Goal: Feedback & Contribution: Contribute content

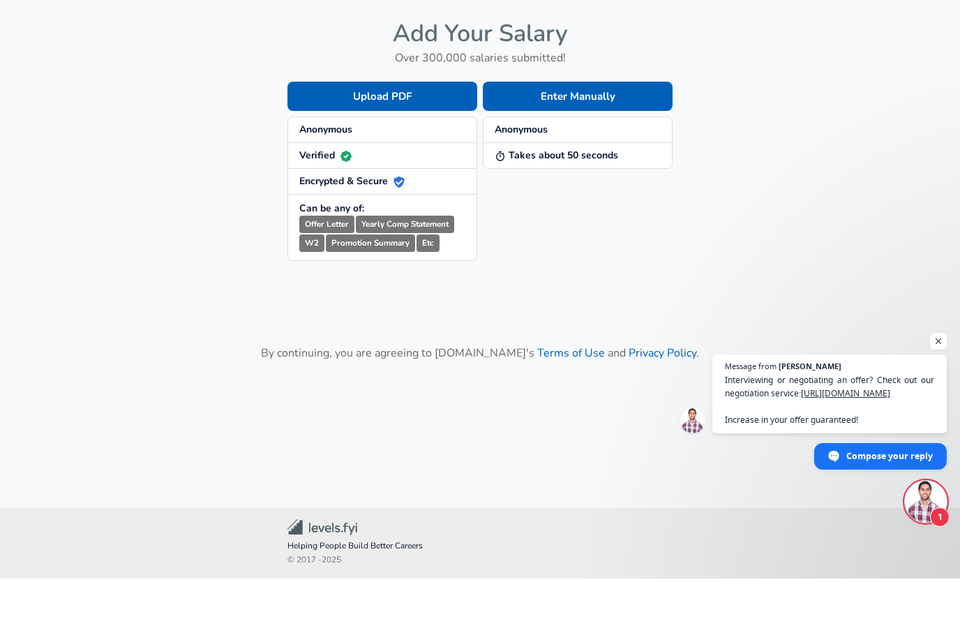
click at [337, 172] on strong "Anonymous" at bounding box center [325, 178] width 53 height 13
click at [562, 131] on button "Enter Manually" at bounding box center [578, 145] width 190 height 29
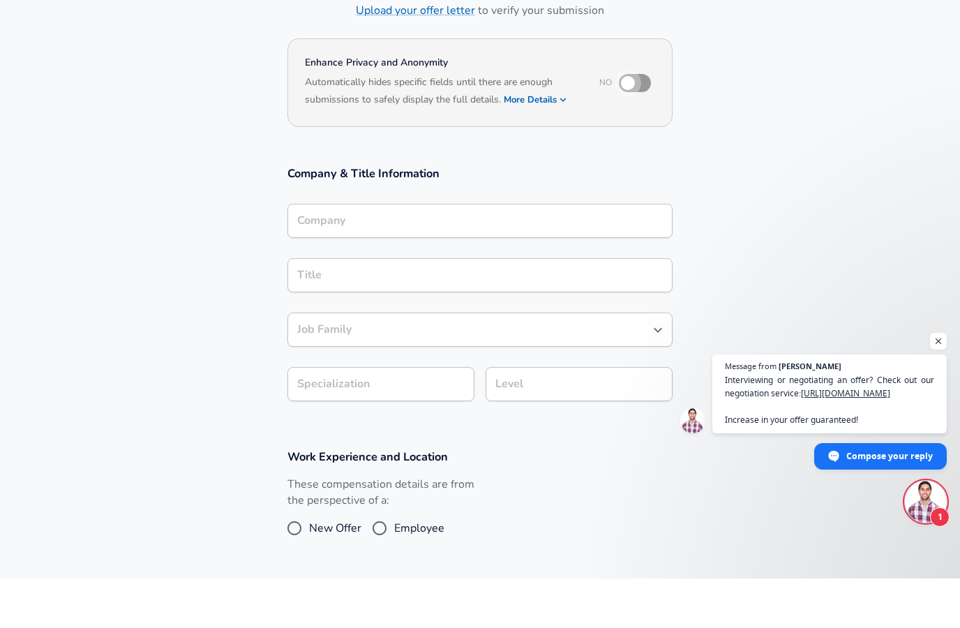
click at [640, 134] on input "checkbox" at bounding box center [628, 132] width 80 height 27
checkbox input "true"
click at [425, 259] on input "Company" at bounding box center [480, 270] width 372 height 22
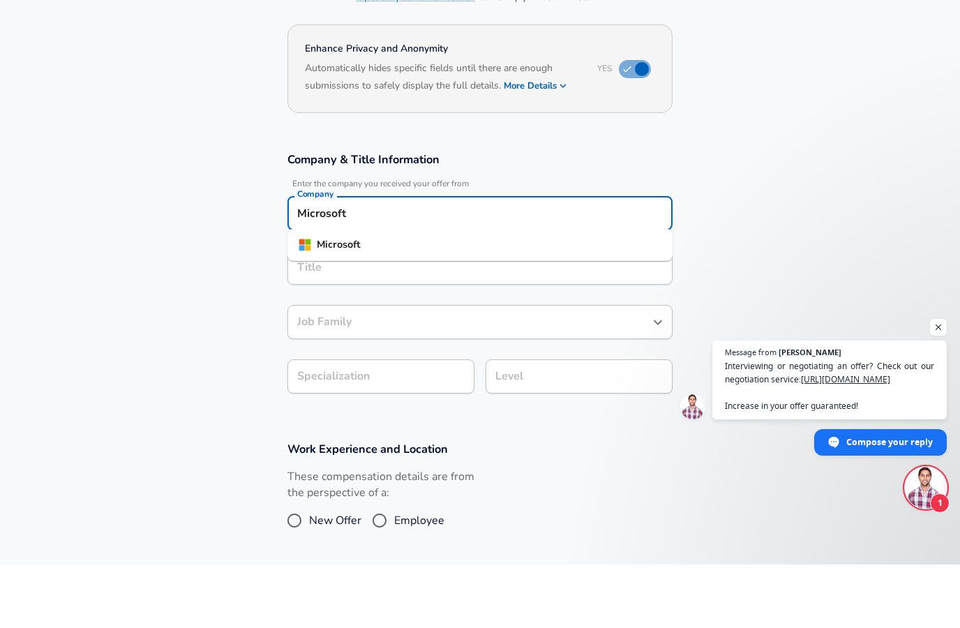
click at [338, 301] on strong "Microsoft" at bounding box center [339, 308] width 44 height 14
type input "Microsoft"
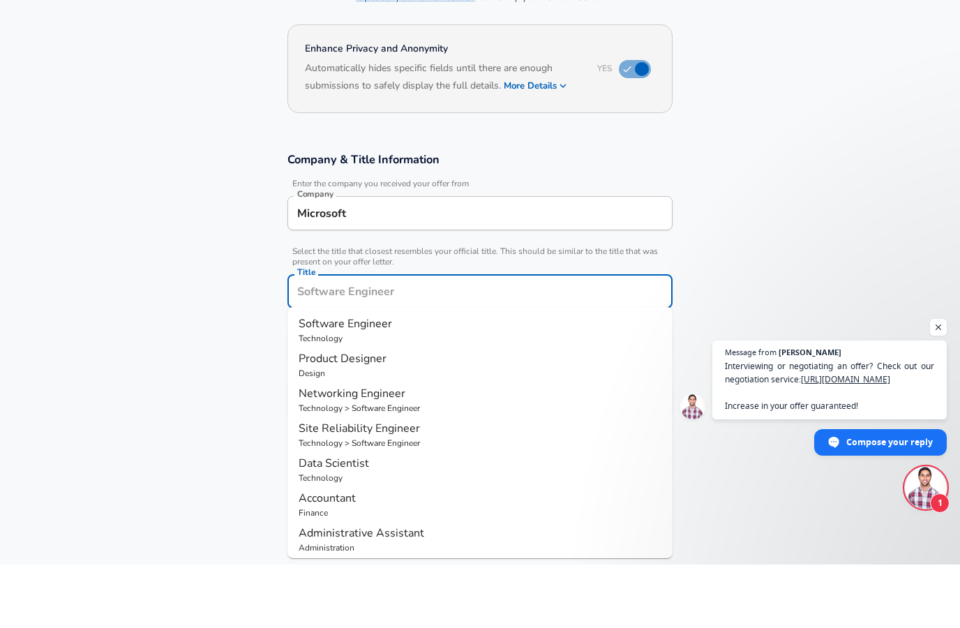
click at [338, 344] on input "Title" at bounding box center [480, 355] width 372 height 22
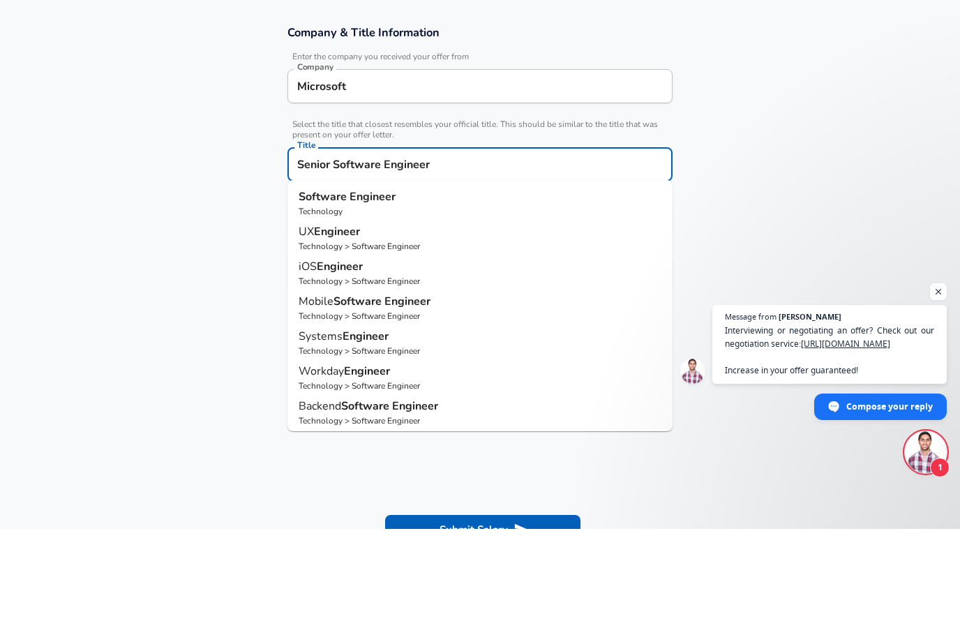
click at [355, 304] on p "Technology" at bounding box center [480, 310] width 363 height 13
type input "Software Engineer"
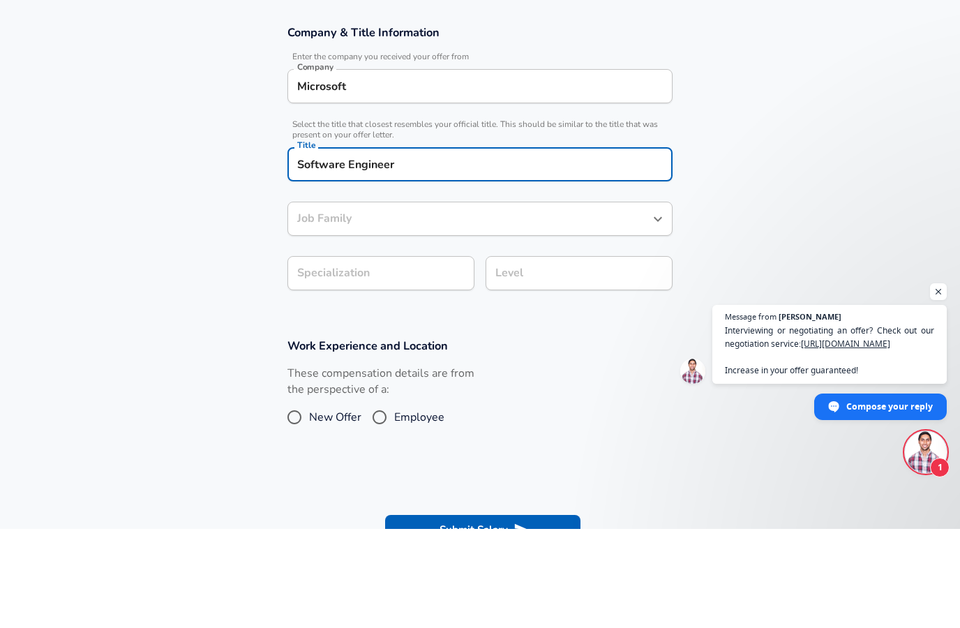
type input "Software Engineer"
click at [447, 364] on icon "button" at bounding box center [452, 372] width 17 height 17
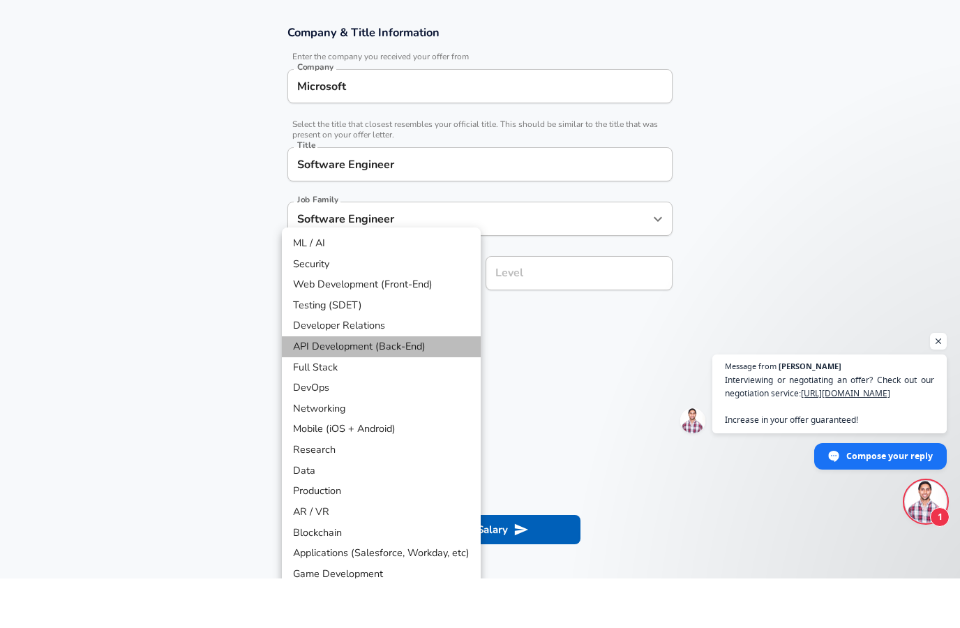
click at [393, 386] on li "API Development (Back-End)" at bounding box center [381, 396] width 199 height 21
type input "API Development (Back-End)"
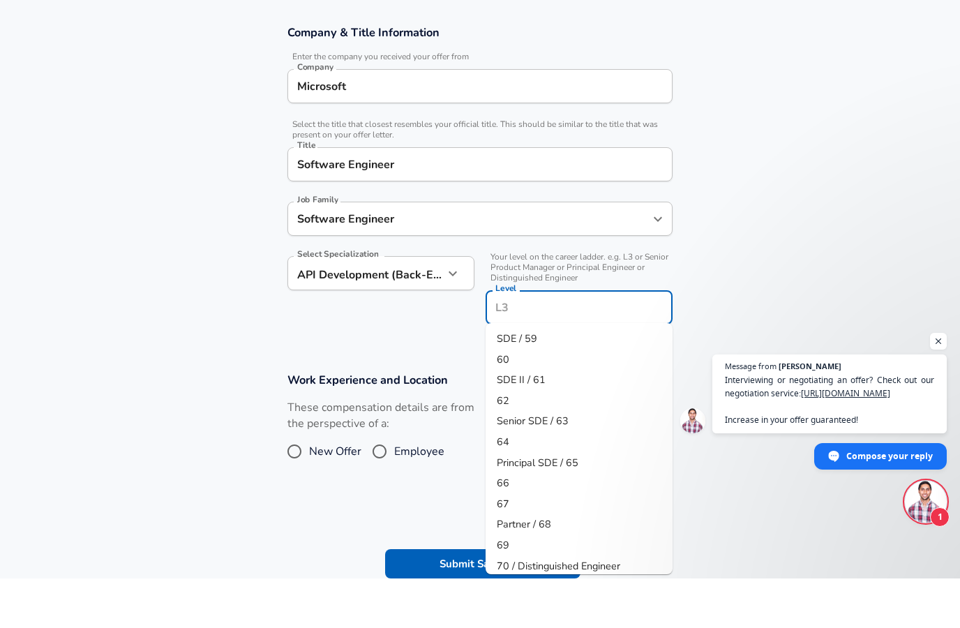
click at [564, 346] on input "Level" at bounding box center [579, 357] width 174 height 22
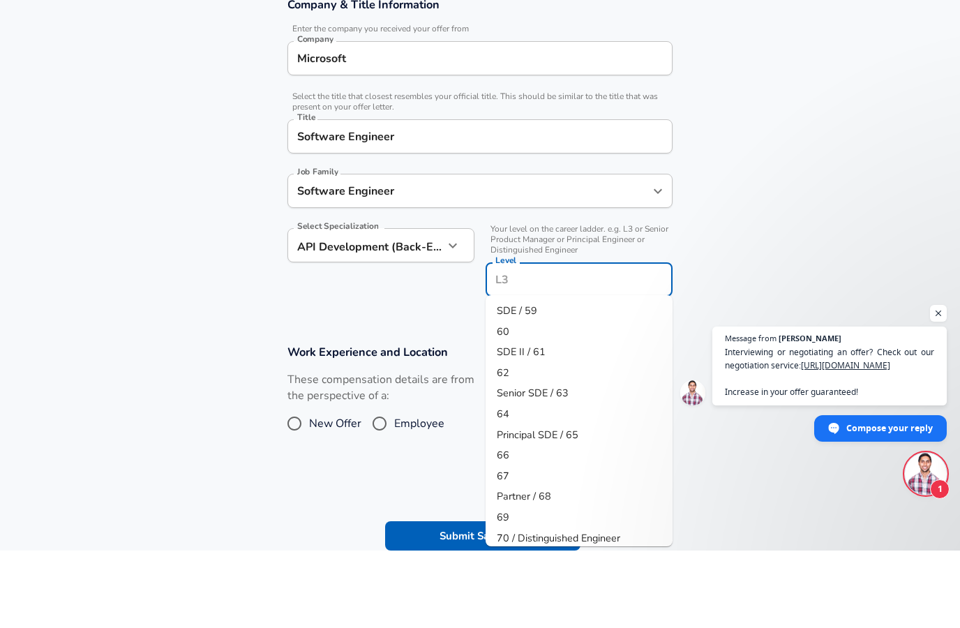
click at [540, 463] on span "Senior SDE / 63" at bounding box center [533, 470] width 72 height 14
type input "Senior SDE / 63"
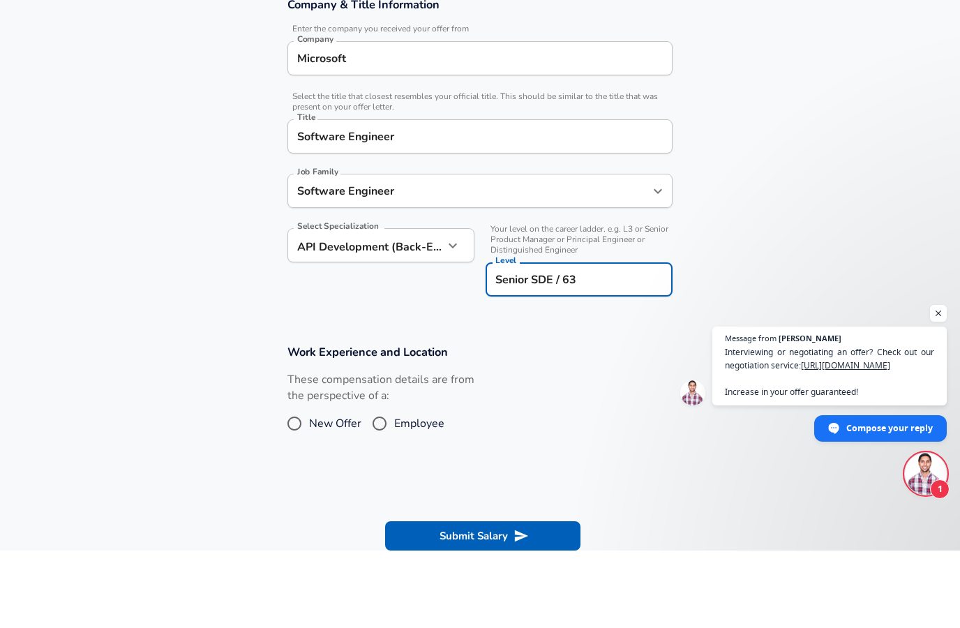
click at [383, 490] on input "Employee" at bounding box center [379, 501] width 29 height 22
radio input "true"
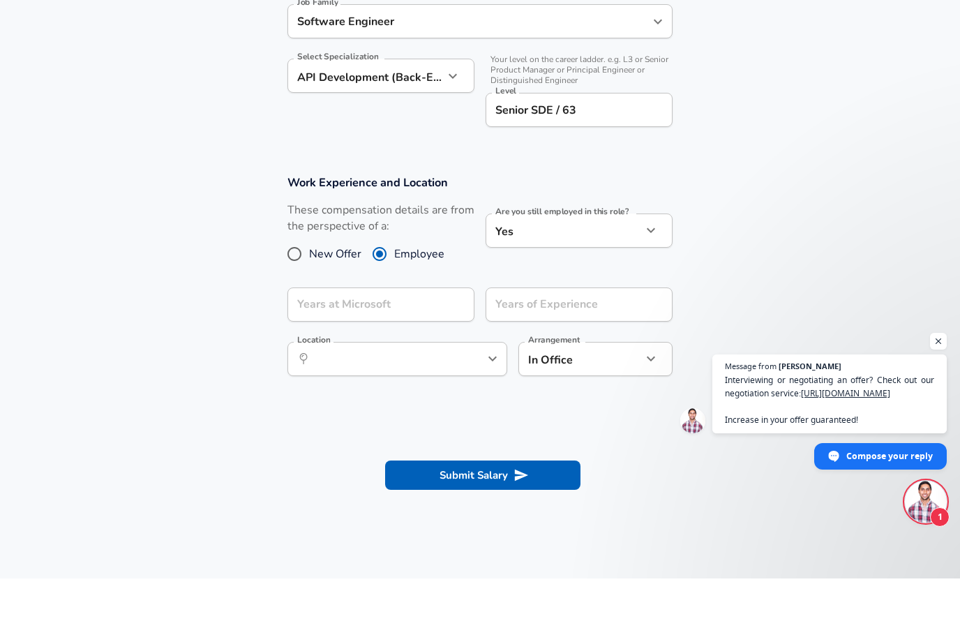
scroll to position [395, 0]
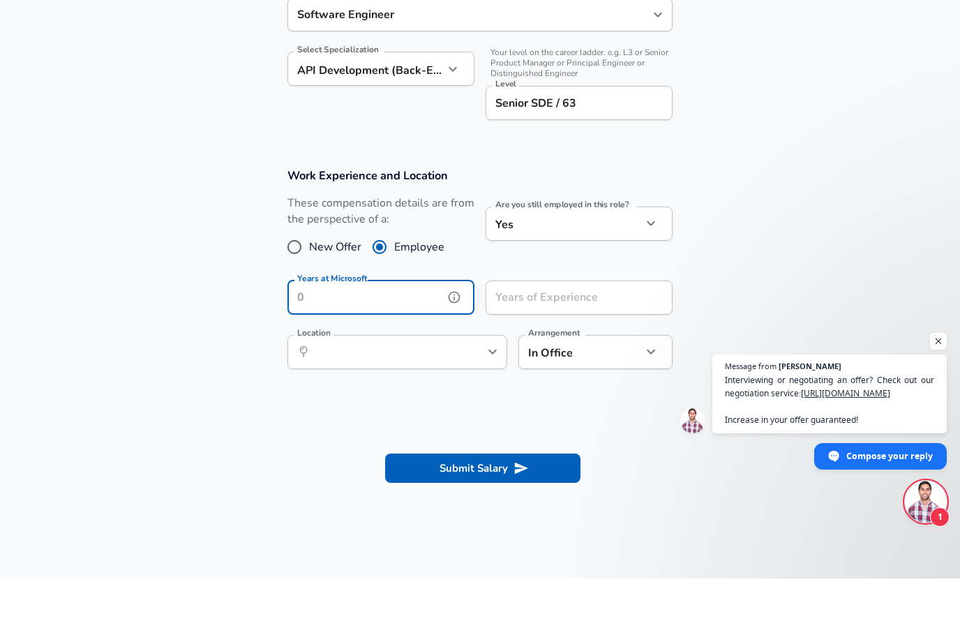
click at [407, 330] on input "Years at Microsoft" at bounding box center [365, 347] width 156 height 34
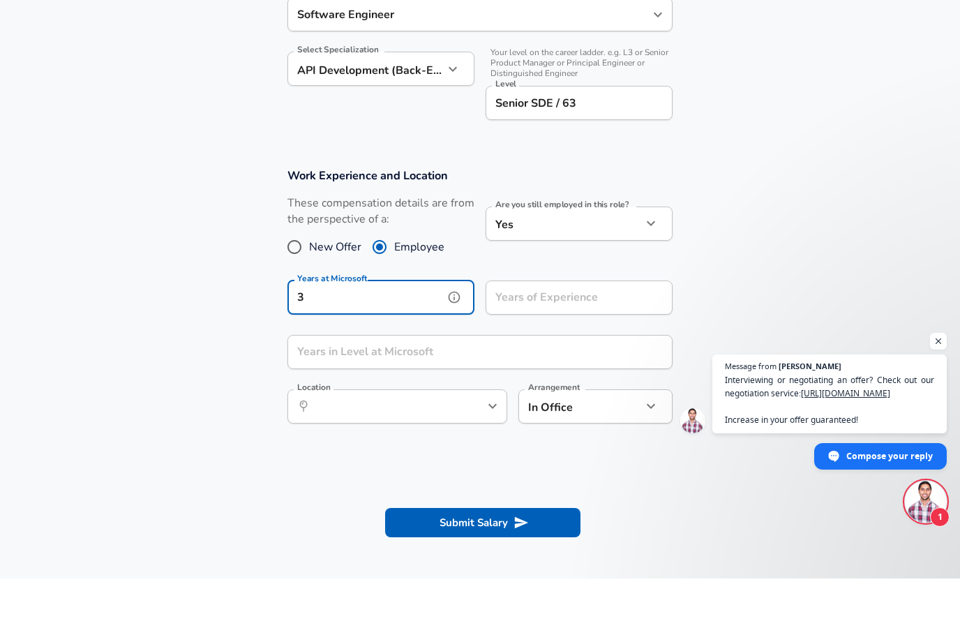
type input "3"
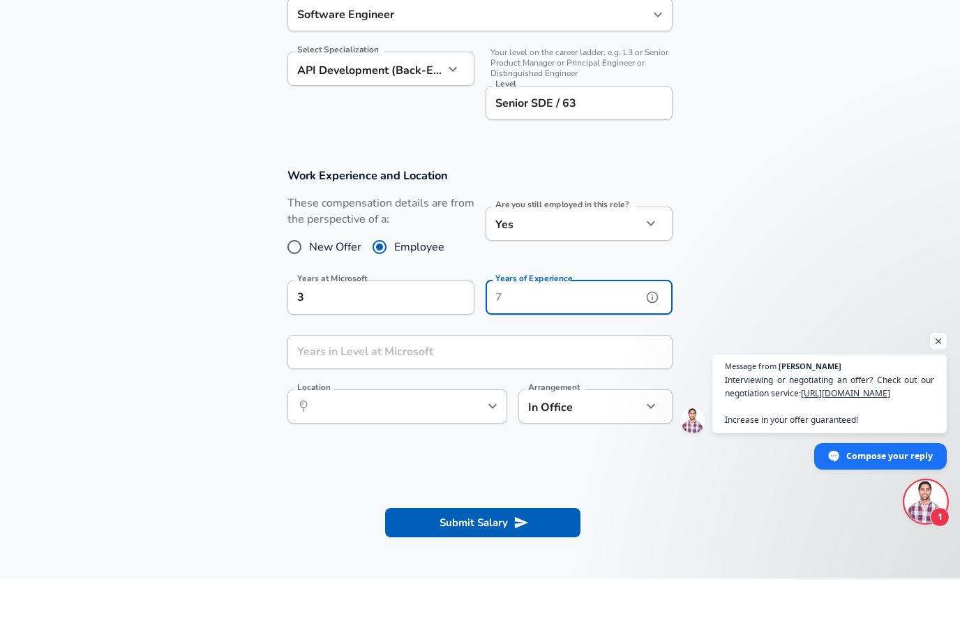
click at [581, 330] on input "Years of Experience" at bounding box center [563, 347] width 156 height 34
type input "8"
click at [445, 384] on input "Years in Level at Microsoft" at bounding box center [464, 401] width 354 height 34
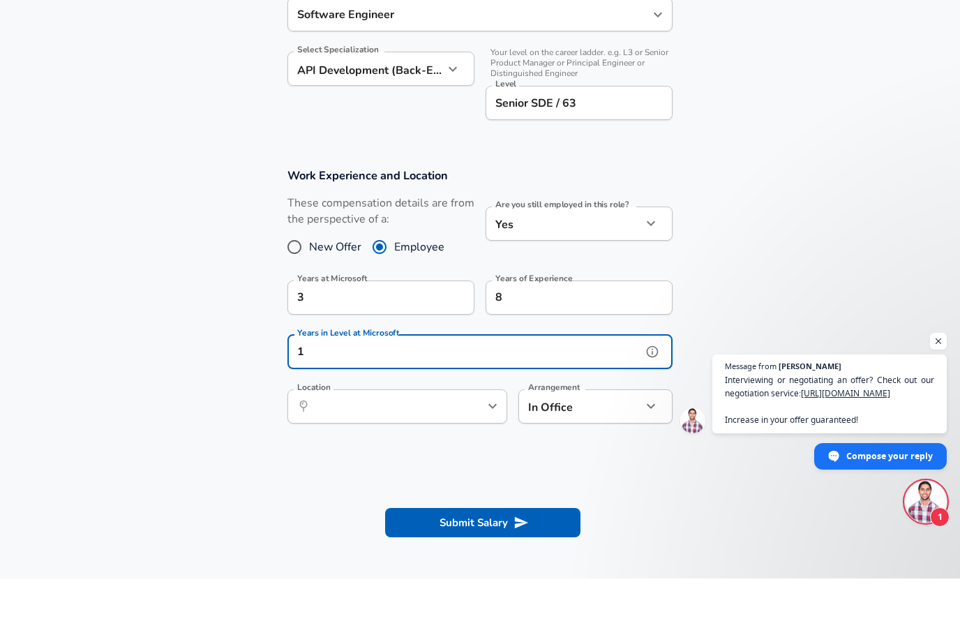
type input "1"
click at [655, 391] on button "help" at bounding box center [652, 401] width 21 height 21
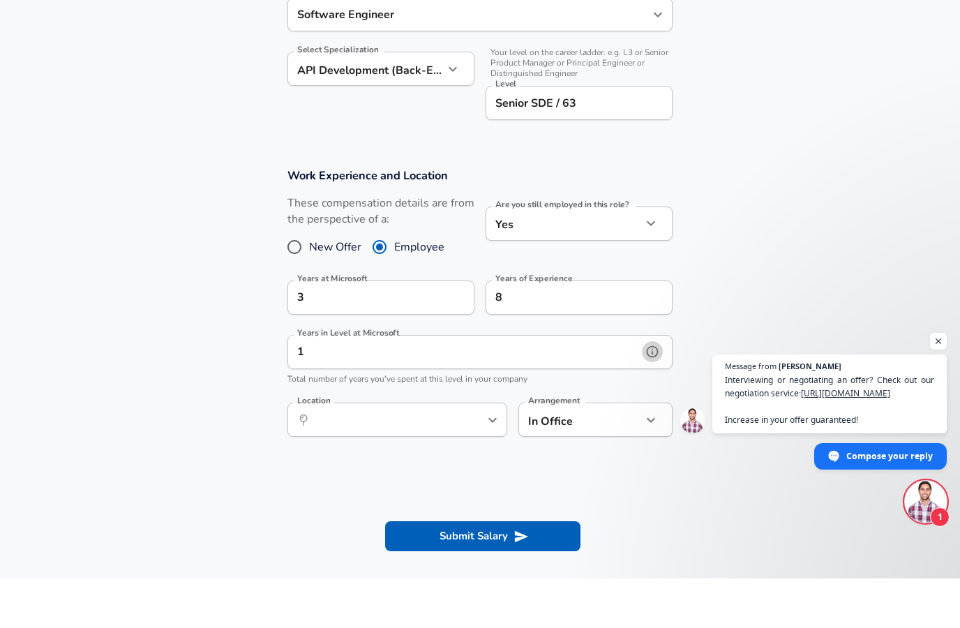
click at [653, 394] on icon "help" at bounding box center [652, 401] width 14 height 14
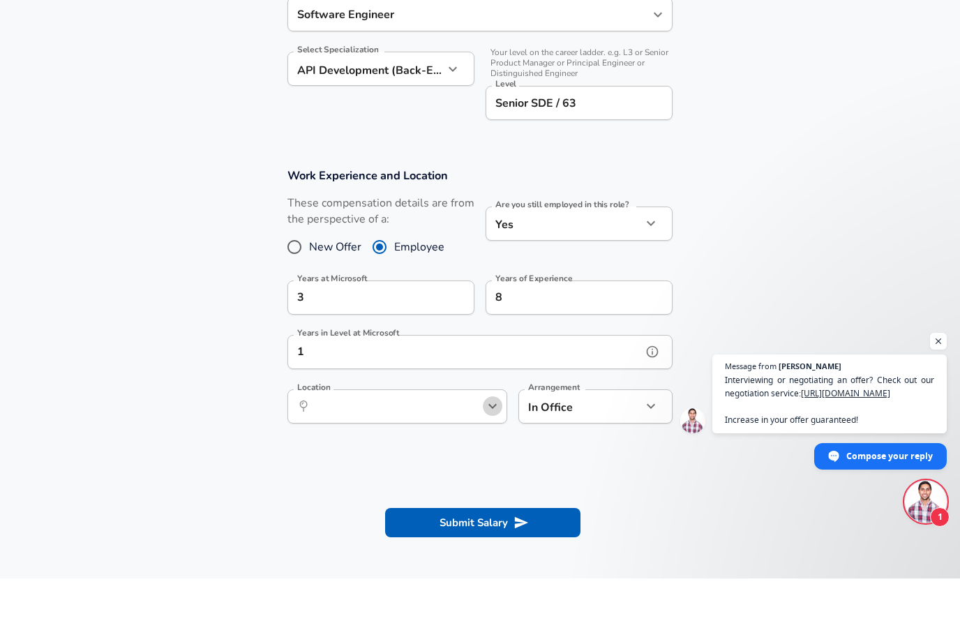
click at [497, 447] on icon "Open" at bounding box center [492, 455] width 17 height 17
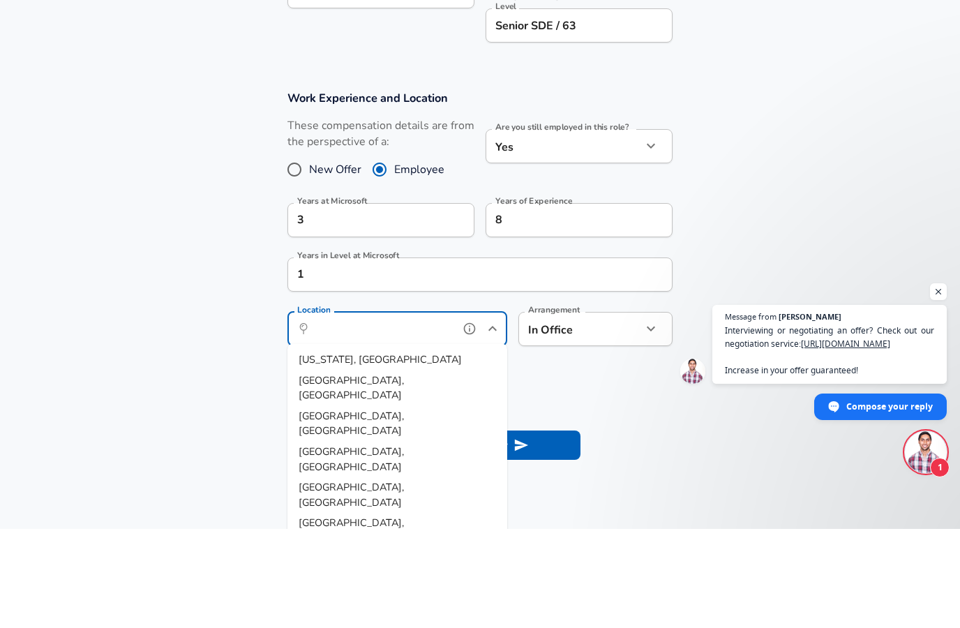
scroll to position [450, 0]
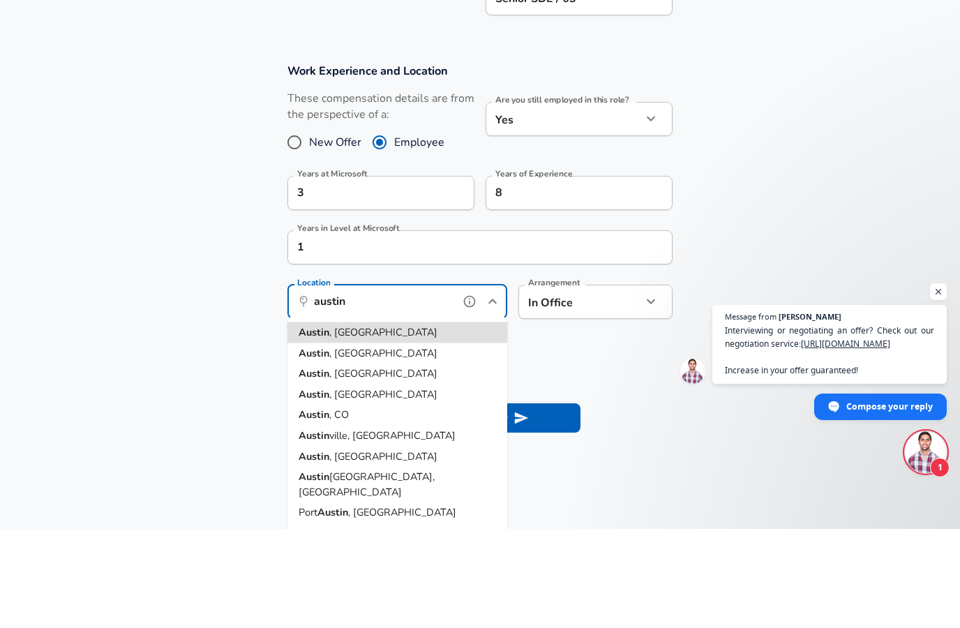
type input "[GEOGRAPHIC_DATA], [GEOGRAPHIC_DATA]"
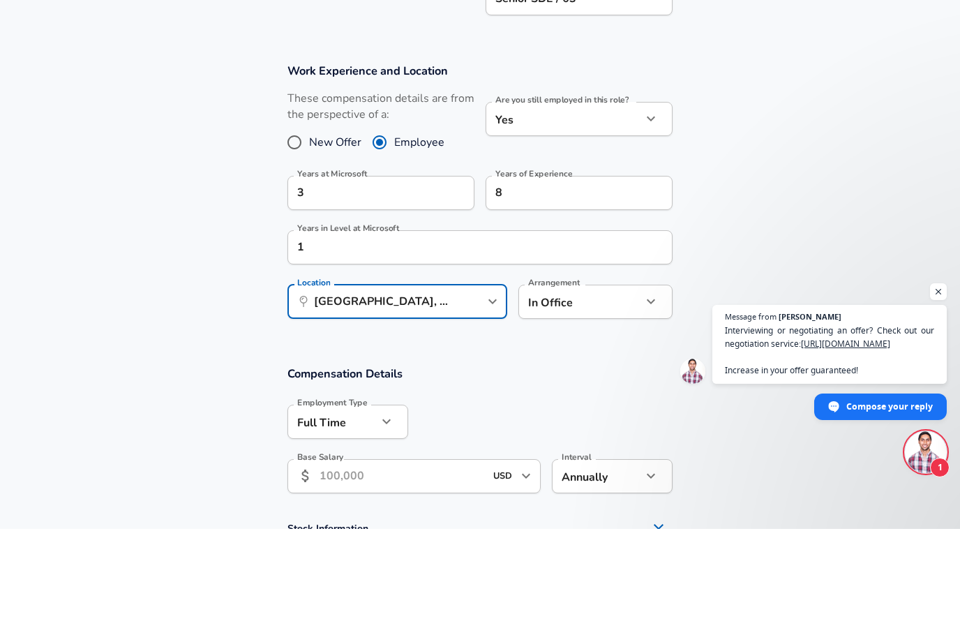
drag, startPoint x: 338, startPoint y: 428, endPoint x: 631, endPoint y: 306, distance: 318.0
click at [631, 390] on button "help" at bounding box center [631, 400] width 21 height 21
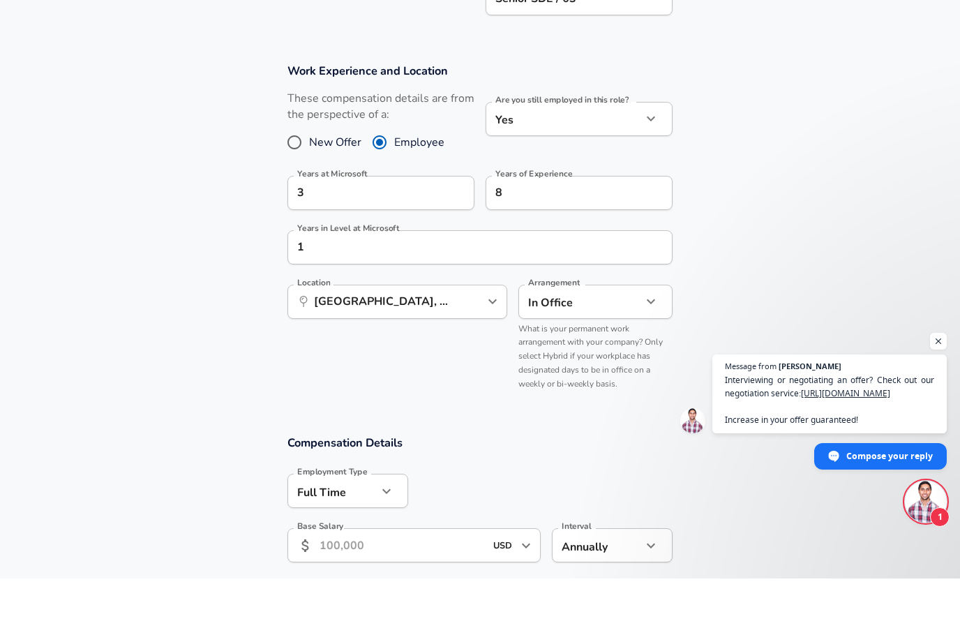
drag, startPoint x: 631, startPoint y: 306, endPoint x: 660, endPoint y: 299, distance: 29.3
click at [660, 339] on button "button" at bounding box center [651, 351] width 24 height 24
click at [610, 322] on li "Fully Remote" at bounding box center [595, 332] width 154 height 21
type input "remote"
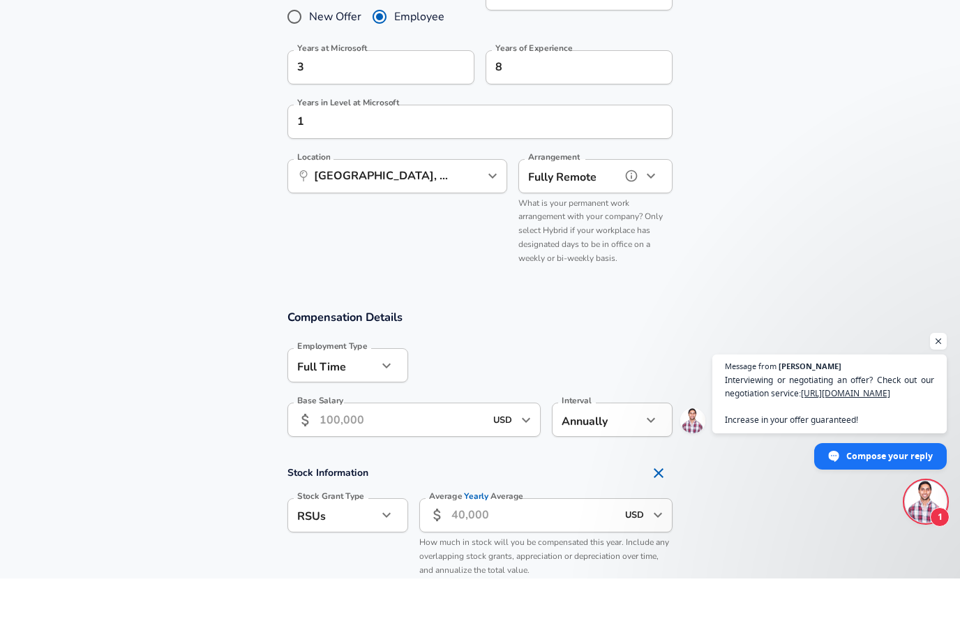
scroll to position [680, 0]
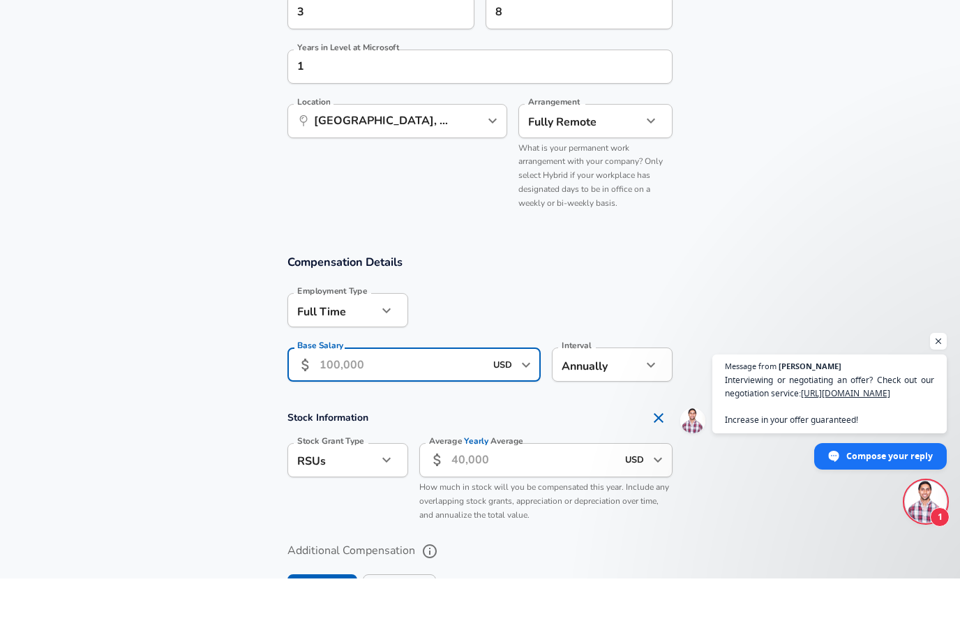
drag, startPoint x: 419, startPoint y: 366, endPoint x: 419, endPoint y: 358, distance: 8.4
click at [419, 397] on input "Base Salary" at bounding box center [401, 414] width 165 height 34
type input "153,000"
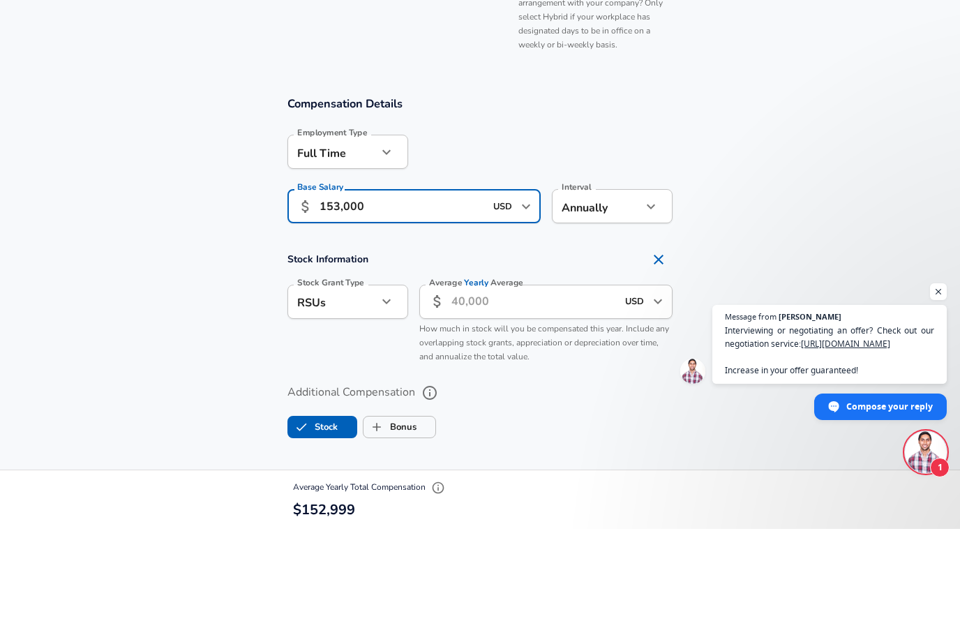
scroll to position [825, 0]
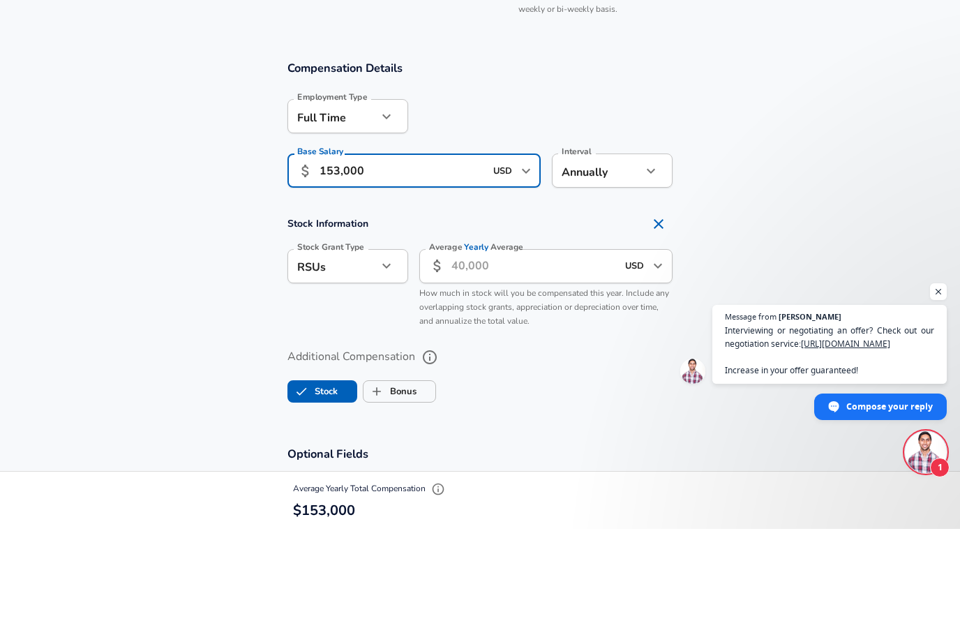
click at [542, 348] on input "Average Yearly Average" at bounding box center [533, 365] width 165 height 34
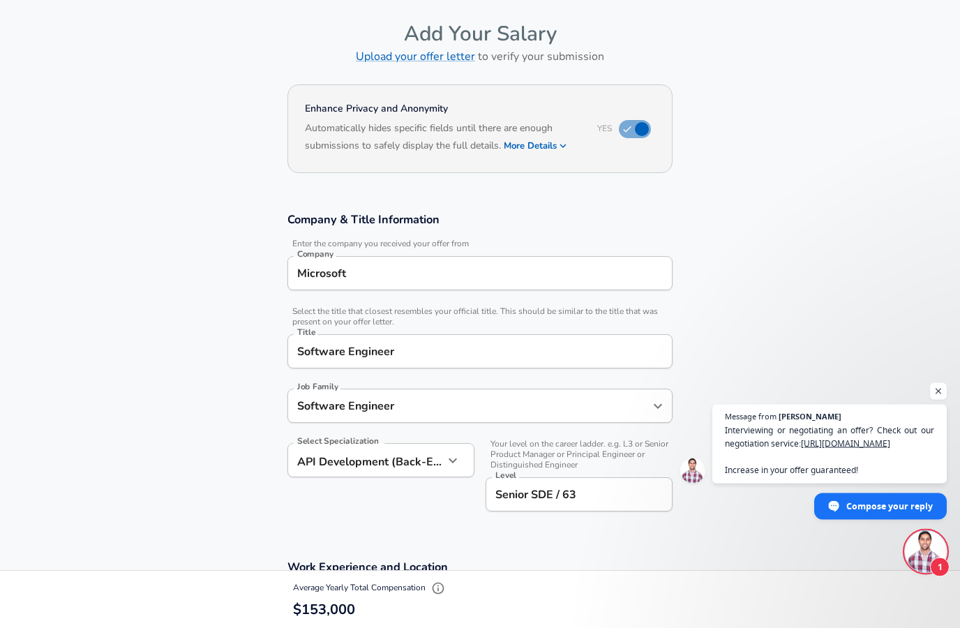
scroll to position [0, 0]
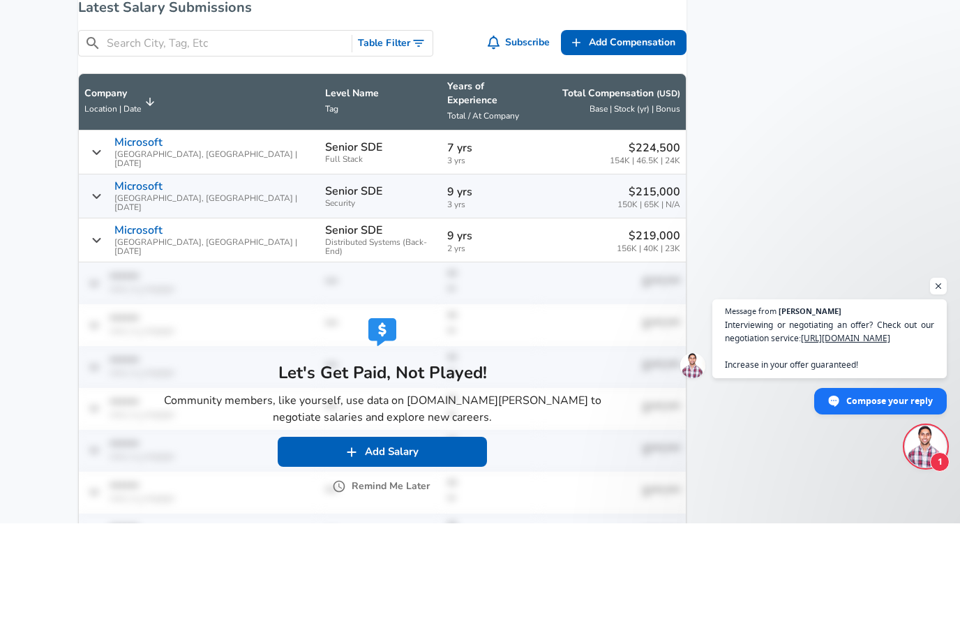
scroll to position [860, 0]
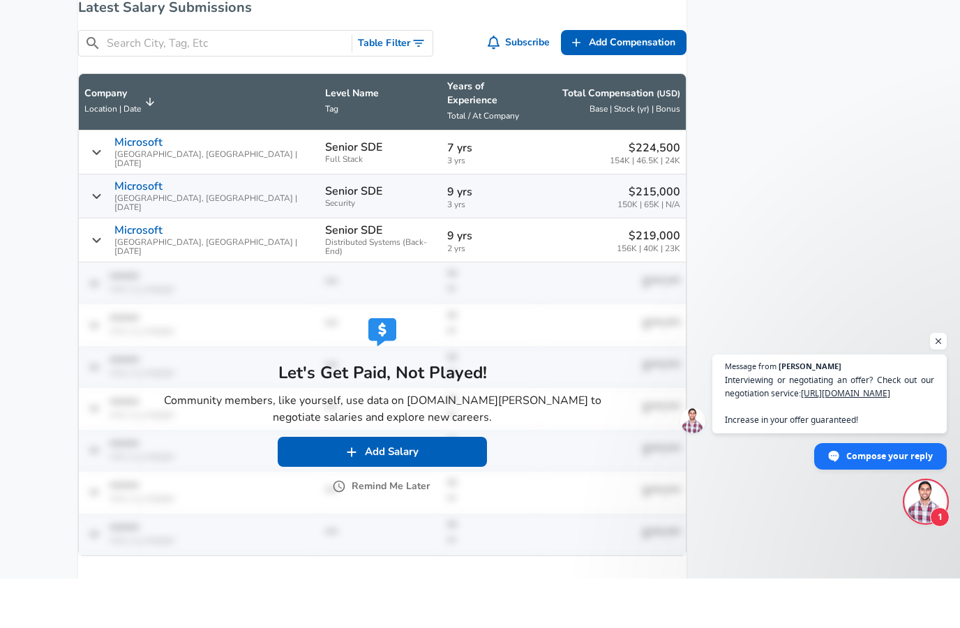
click at [414, 527] on button "Remind Me Later" at bounding box center [382, 535] width 95 height 17
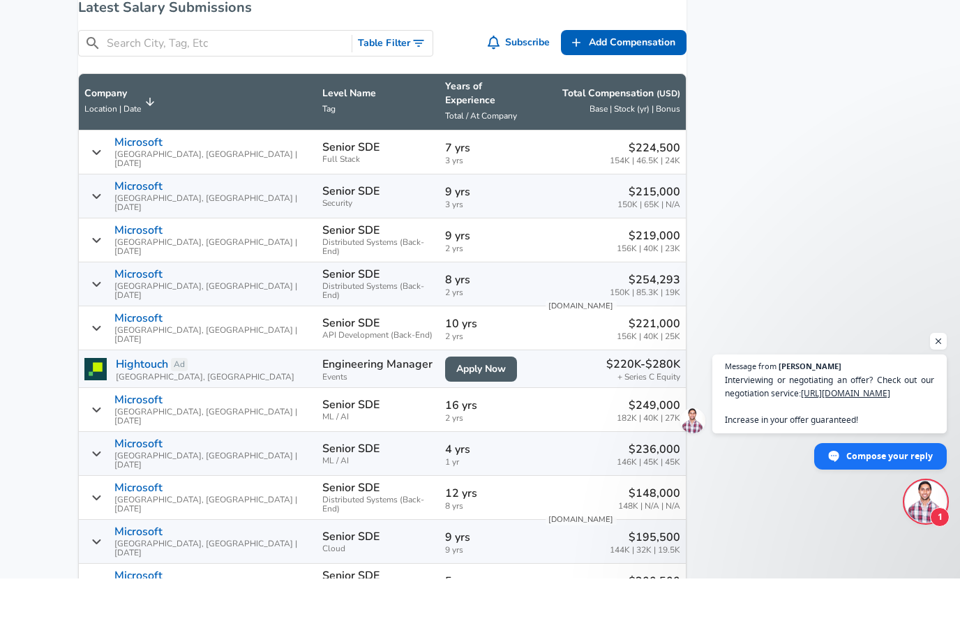
click at [349, 224] on td "Senior SDE Security" at bounding box center [378, 246] width 123 height 44
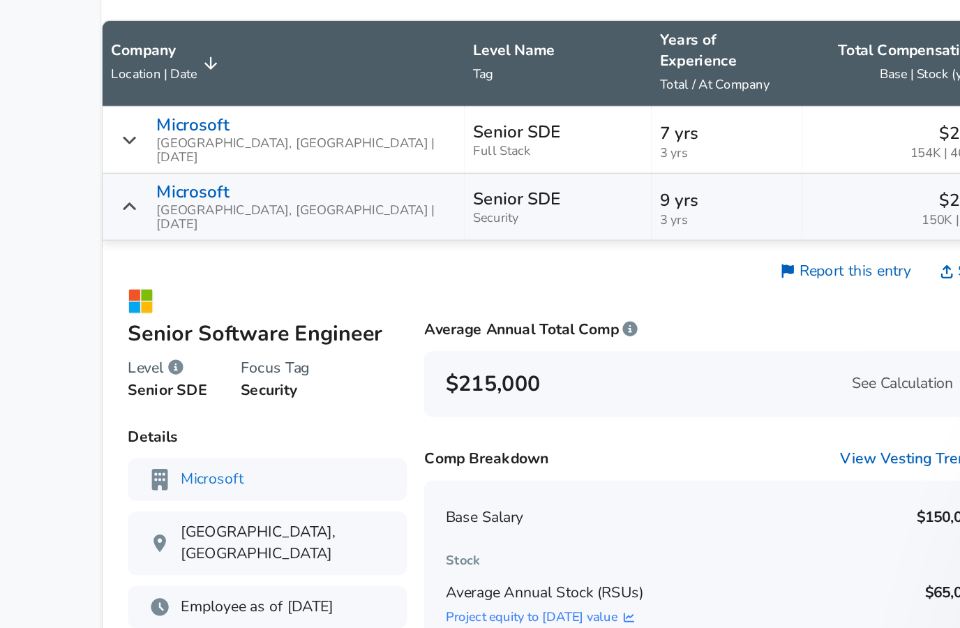
click at [109, 186] on div "Microsoft [GEOGRAPHIC_DATA], [GEOGRAPHIC_DATA] | [DATE]" at bounding box center [197, 202] width 227 height 32
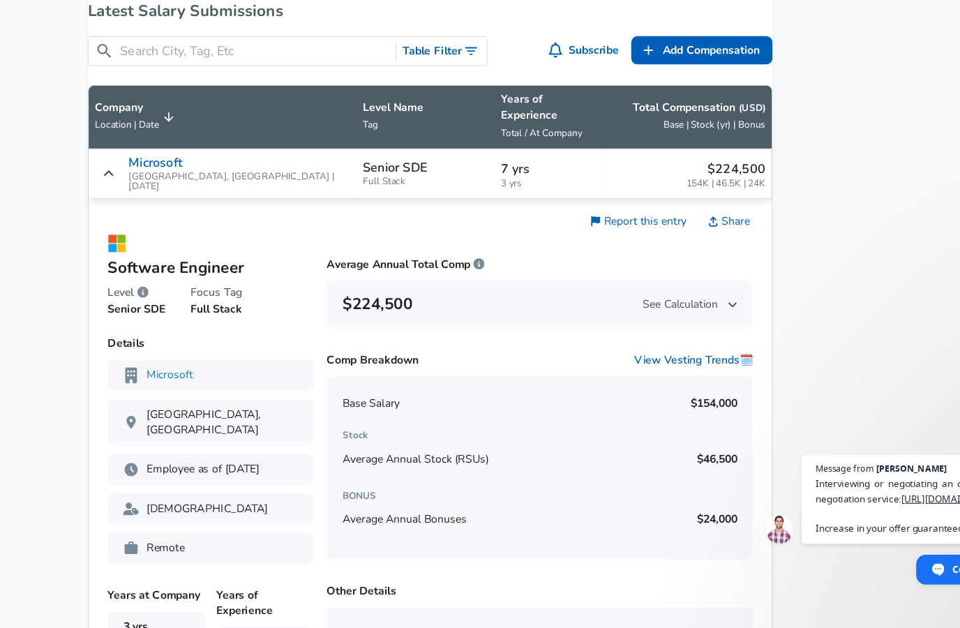
scroll to position [904, 0]
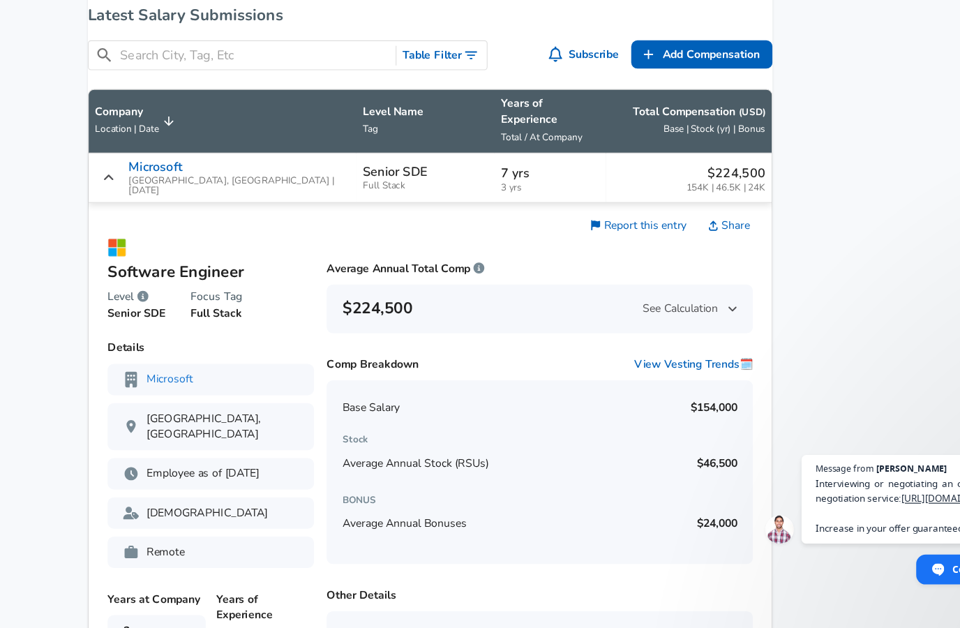
click at [120, 152] on div "Microsoft [GEOGRAPHIC_DATA], [GEOGRAPHIC_DATA] | [DATE]" at bounding box center [197, 158] width 227 height 32
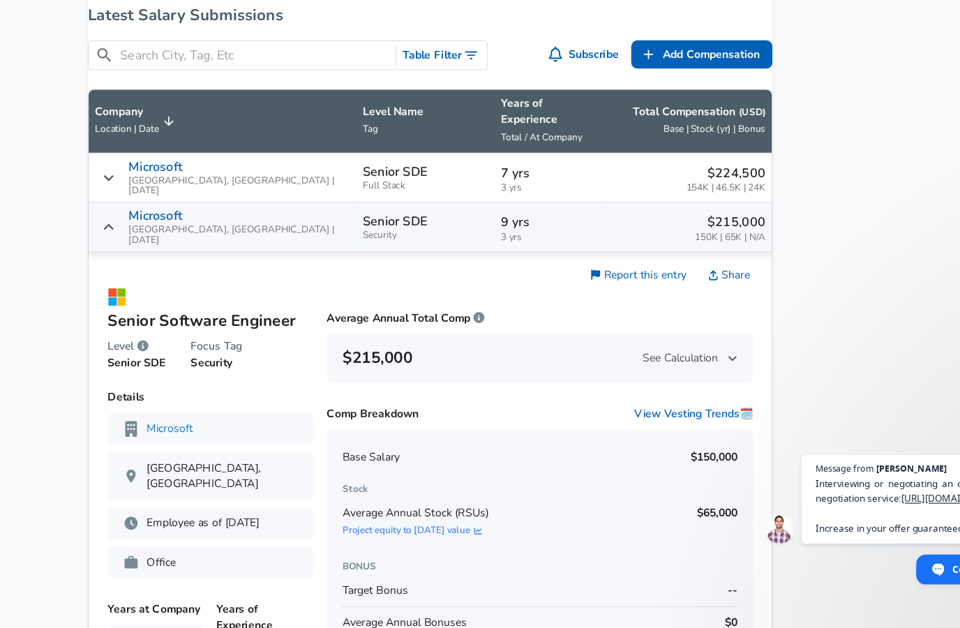
scroll to position [903, 0]
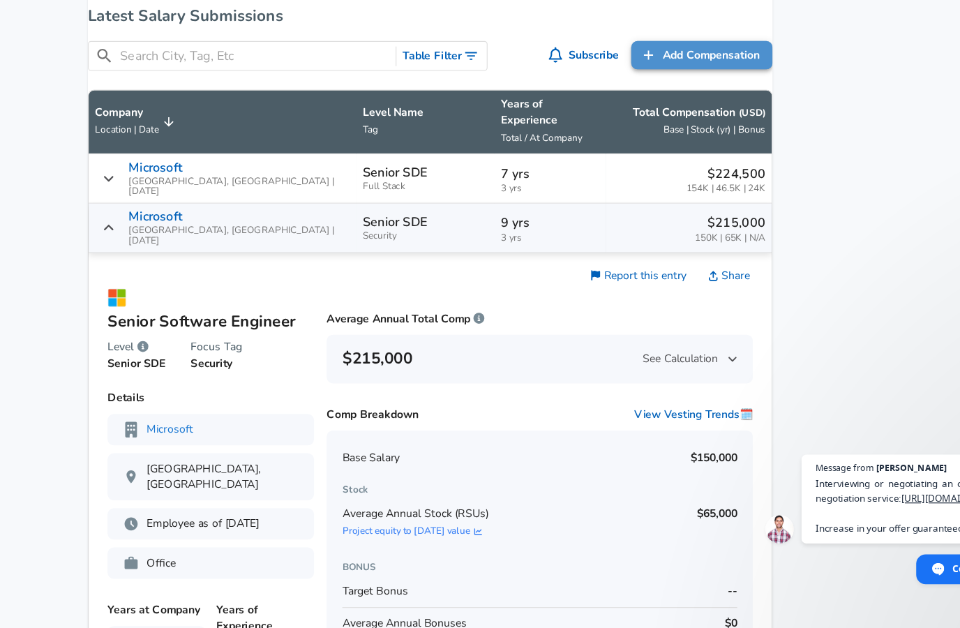
click at [641, 58] on span "Add Compensation" at bounding box center [632, 48] width 86 height 17
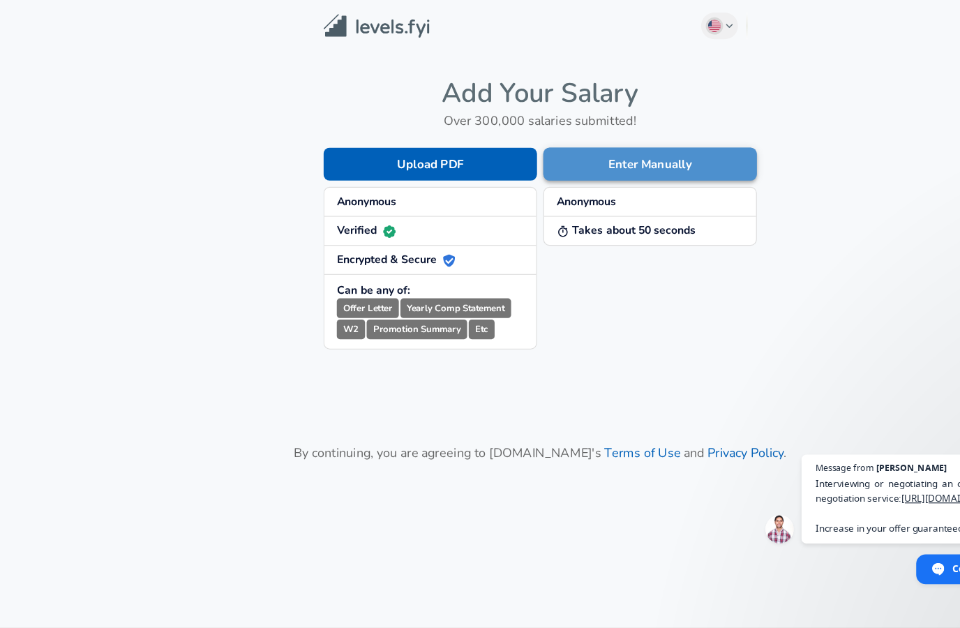
click at [585, 144] on button "Enter Manually" at bounding box center [578, 145] width 190 height 29
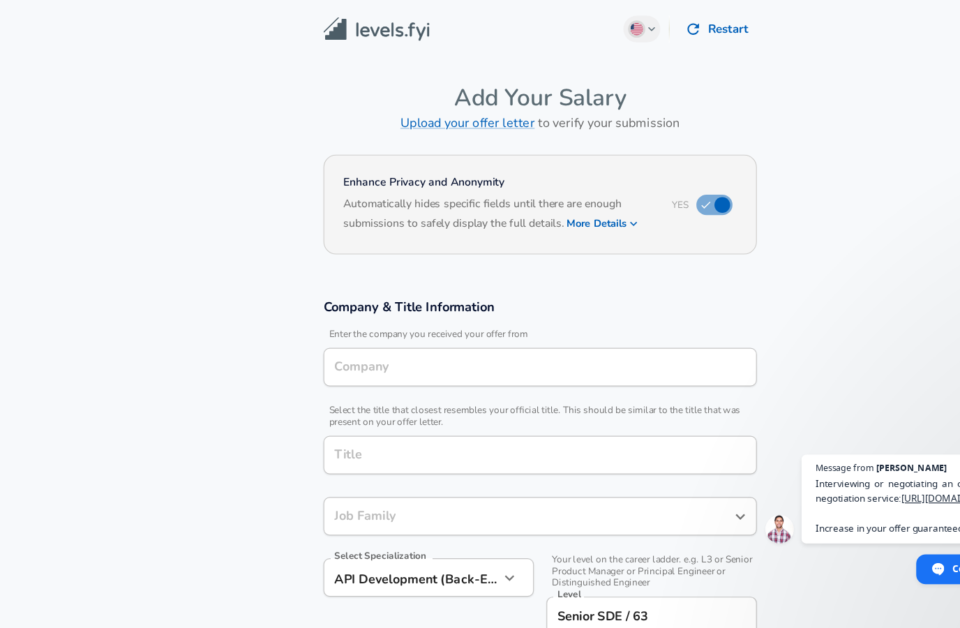
type input "Microsoft"
type input "Software Engineer"
type input "[GEOGRAPHIC_DATA], [GEOGRAPHIC_DATA]"
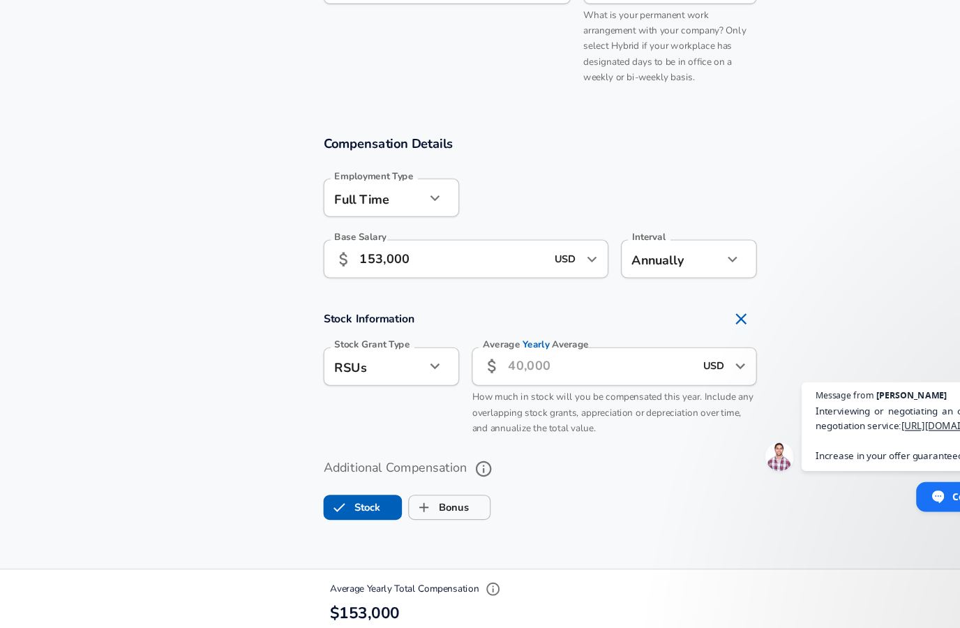
scroll to position [801, 0]
click at [483, 372] on input "Average Yearly Average" at bounding box center [533, 389] width 165 height 34
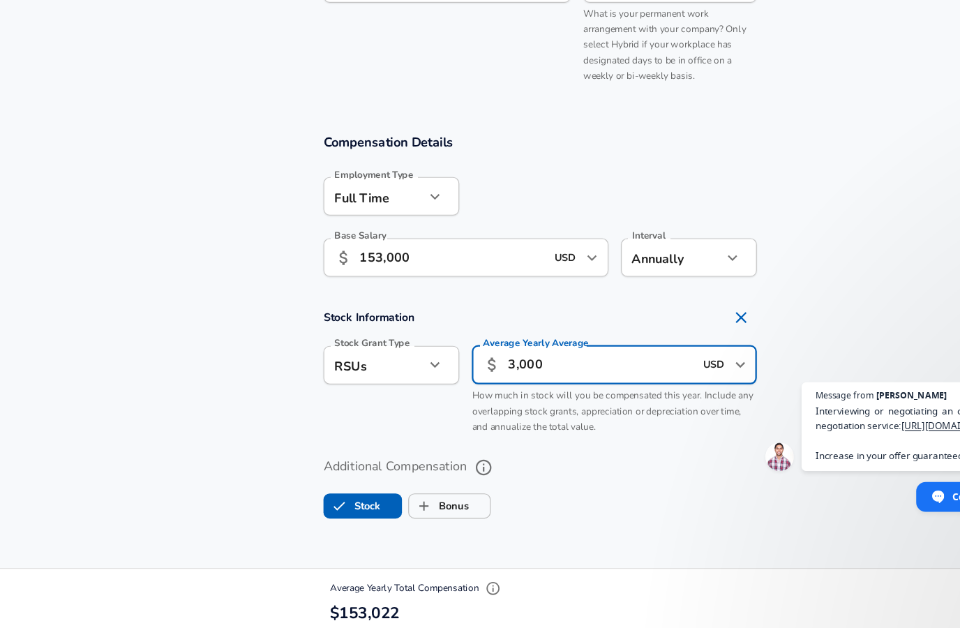
type input "30,000"
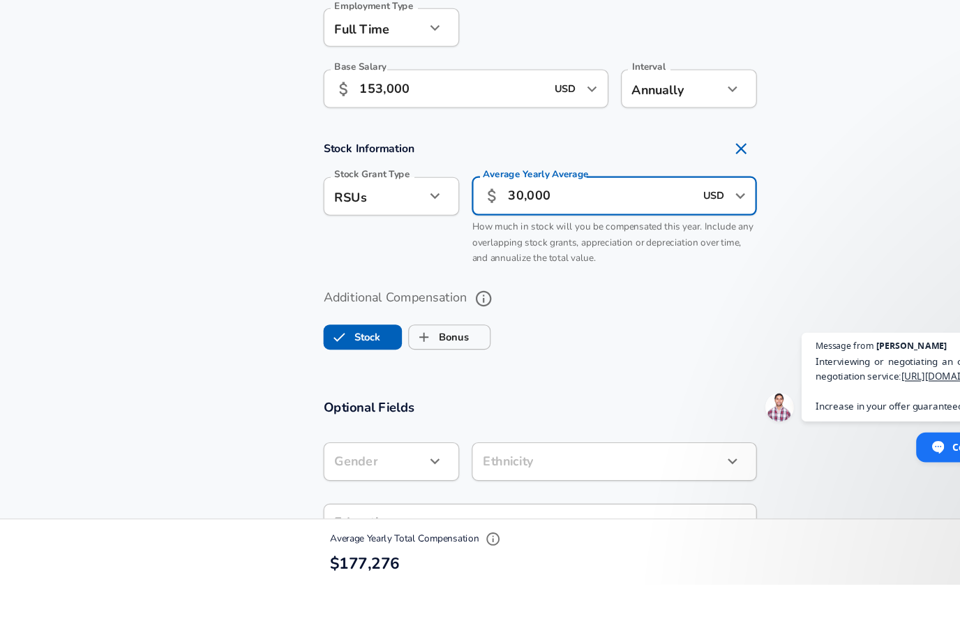
scroll to position [907, 0]
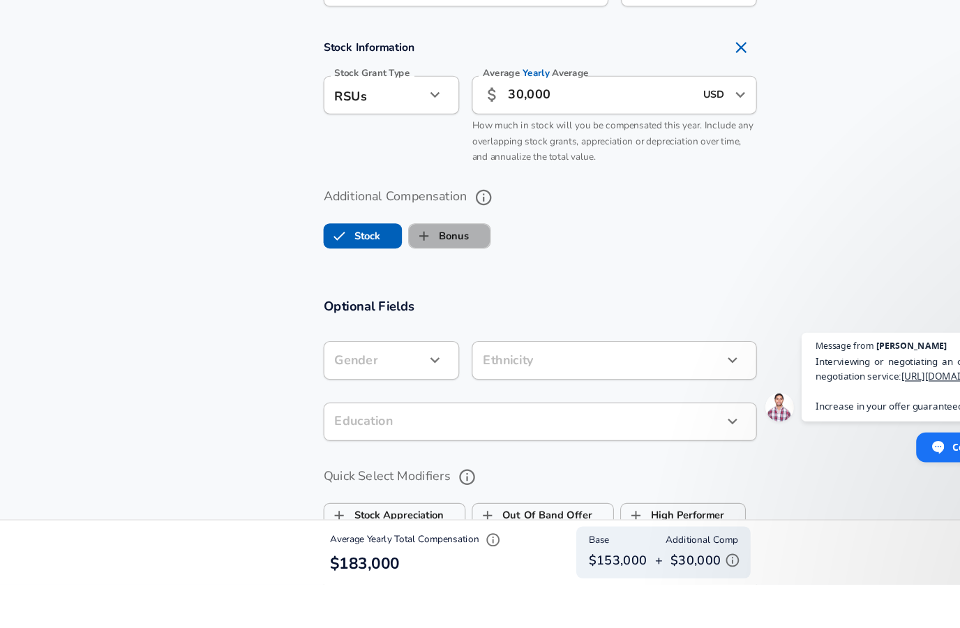
click at [426, 305] on span "Bonus" at bounding box center [399, 318] width 72 height 27
checkbox input "true"
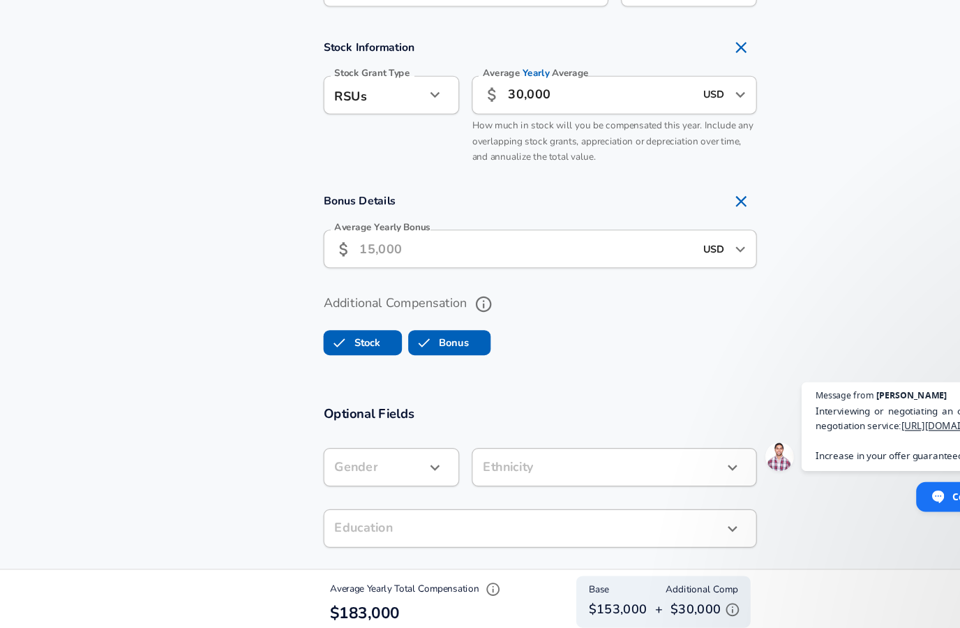
click at [417, 269] on input "Average Yearly Bonus" at bounding box center [467, 286] width 297 height 34
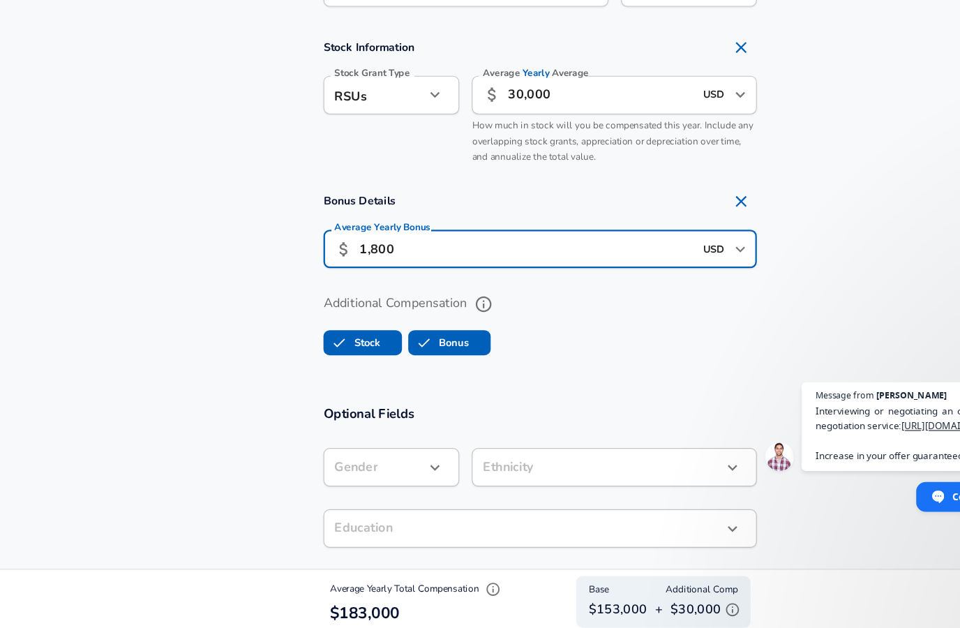
type input "18,000"
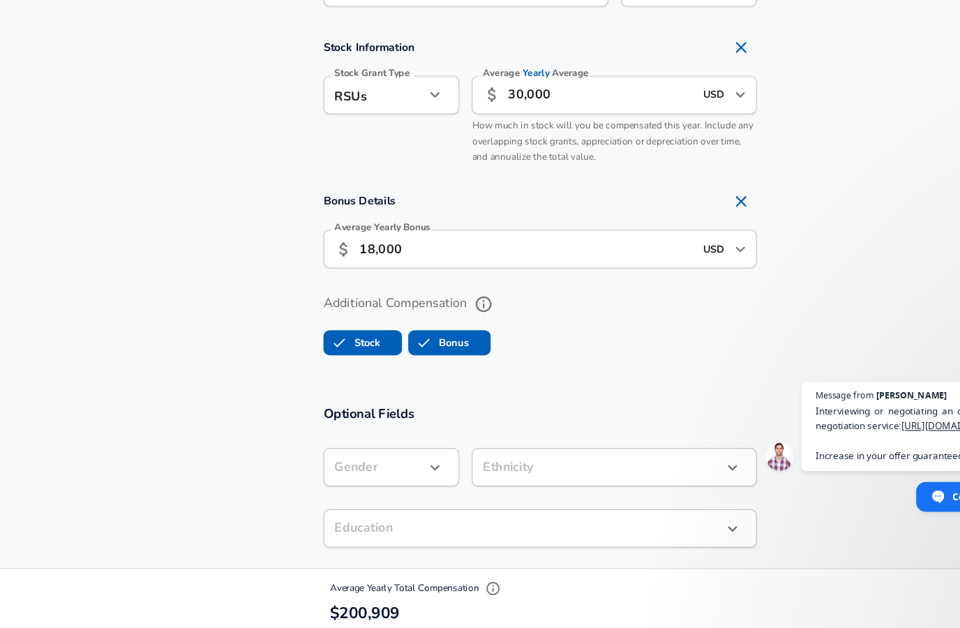
click at [486, 352] on ul "Stock Bonus" at bounding box center [479, 366] width 385 height 28
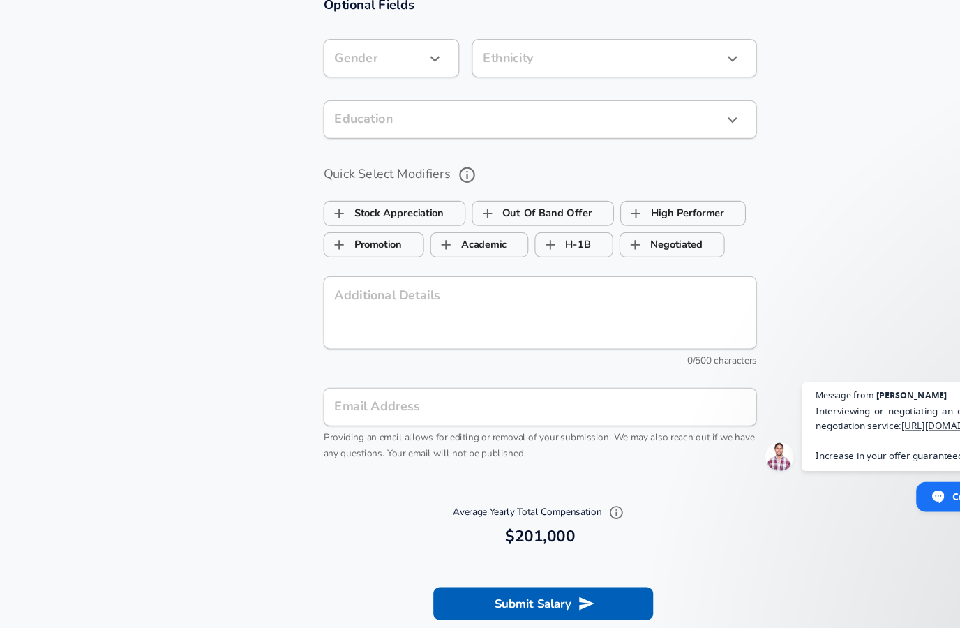
scroll to position [1405, 0]
click at [616, 240] on label "High Performer" at bounding box center [597, 253] width 91 height 27
checkbox input "true"
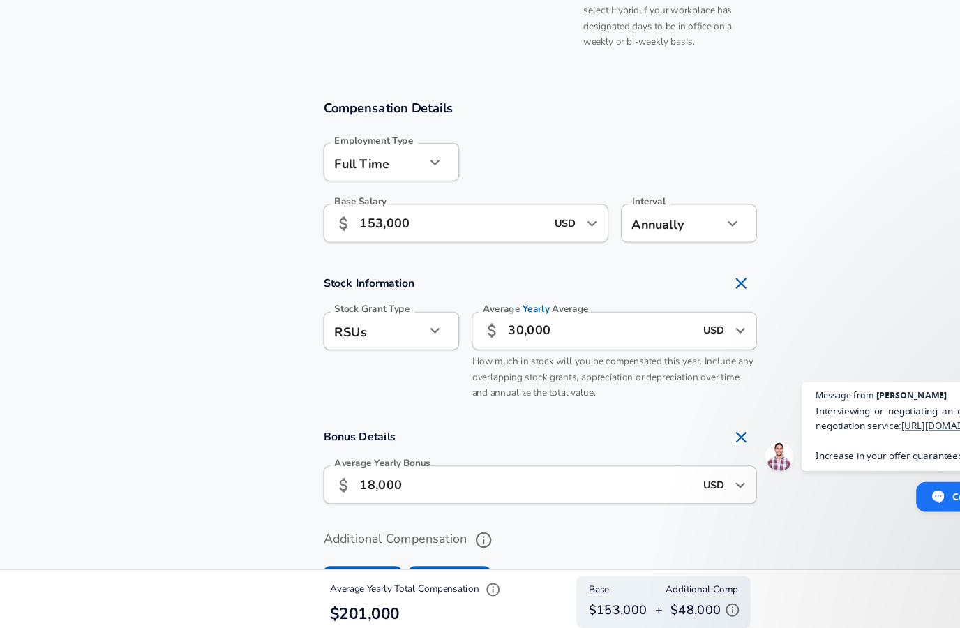
scroll to position [842, 0]
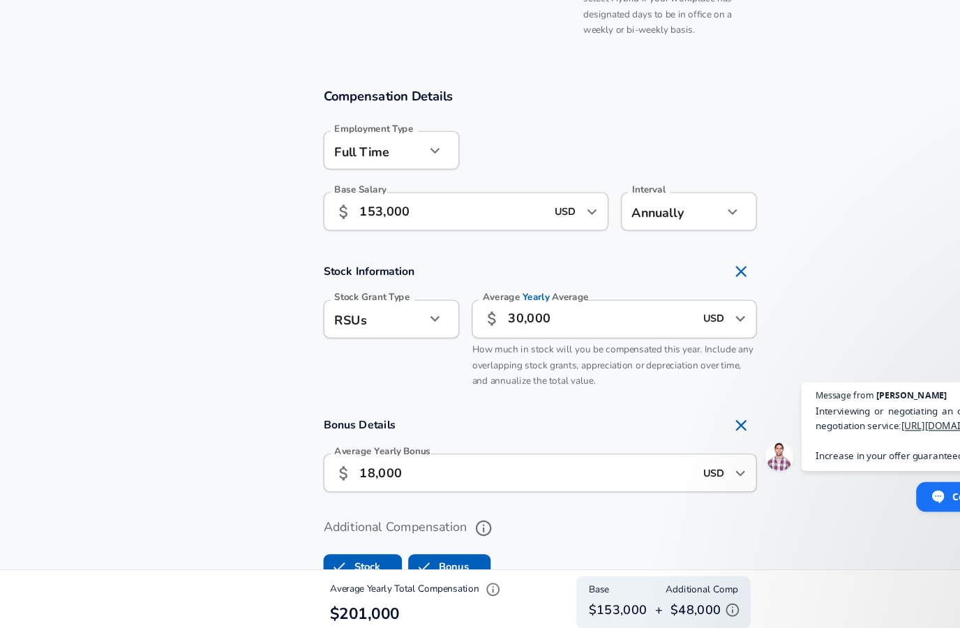
click at [488, 331] on input "30,000" at bounding box center [533, 348] width 165 height 34
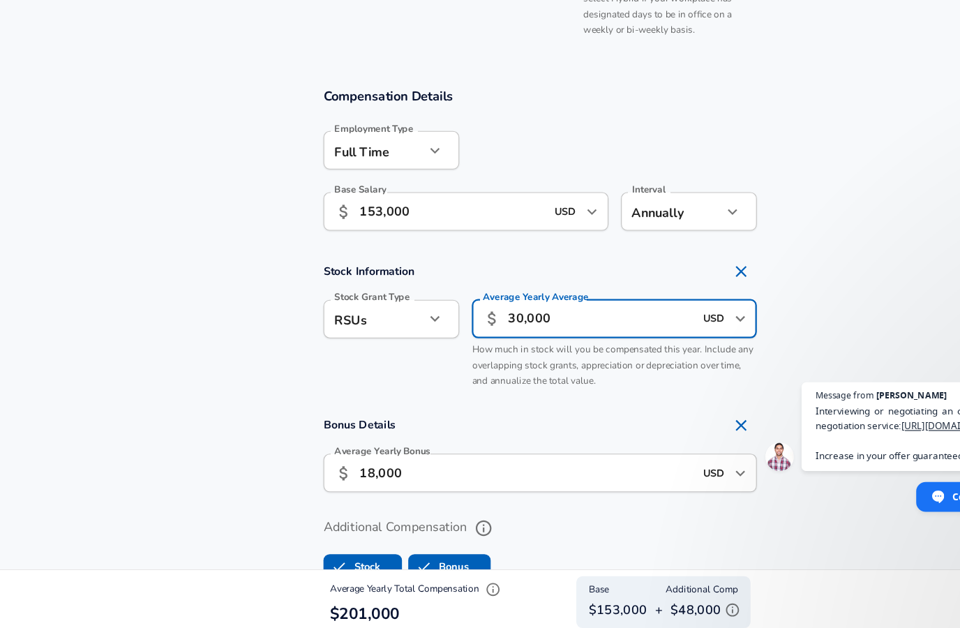
click at [465, 331] on input "30,000" at bounding box center [533, 348] width 165 height 34
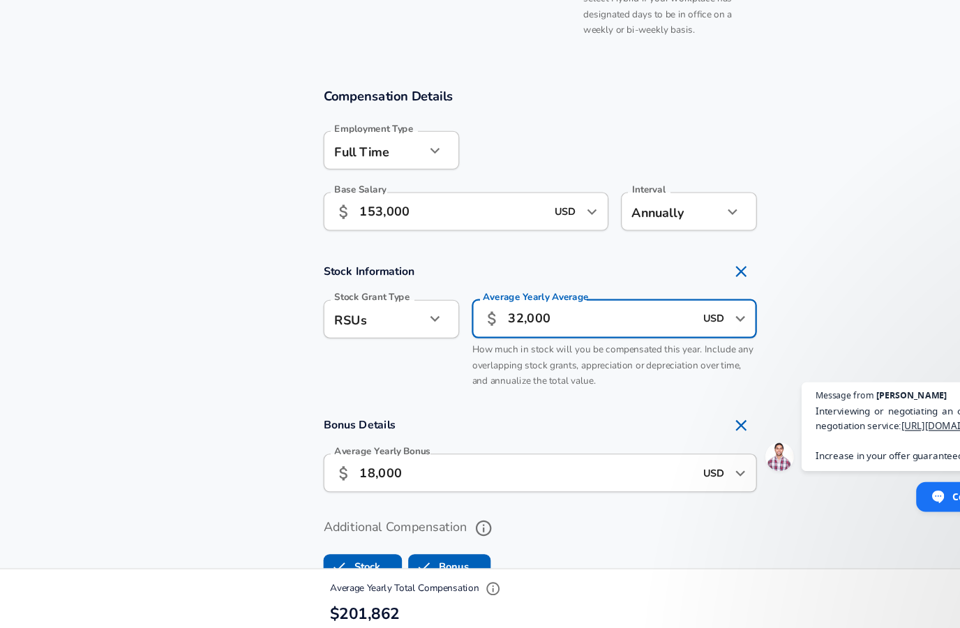
type input "32,000"
click at [742, 217] on section "Compensation Details Employment Type [DEMOGRAPHIC_DATA] full_time Employment Ty…" at bounding box center [480, 366] width 960 height 481
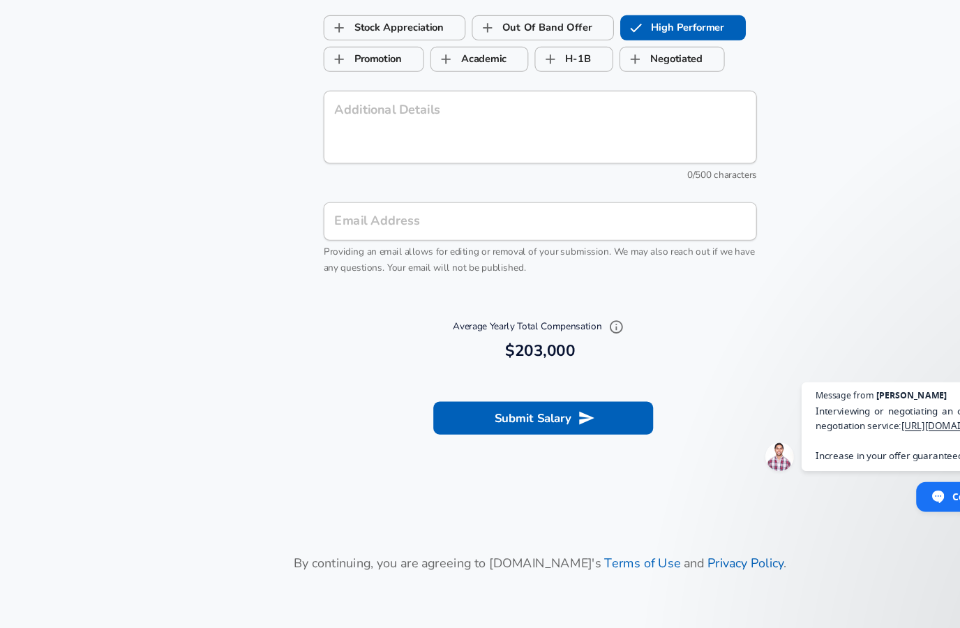
scroll to position [1570, 0]
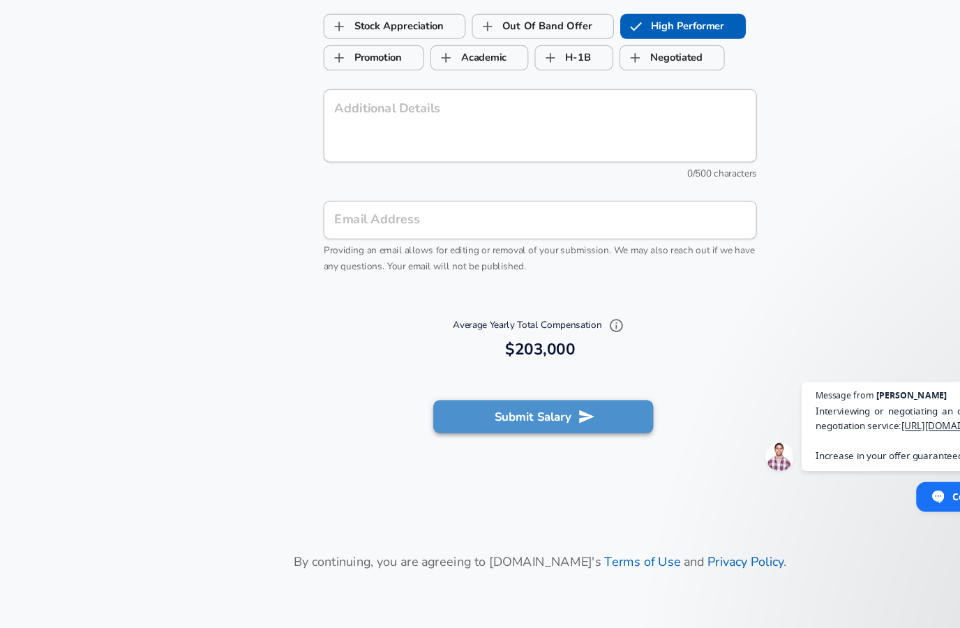
click at [492, 420] on button "Submit Salary" at bounding box center [482, 434] width 195 height 29
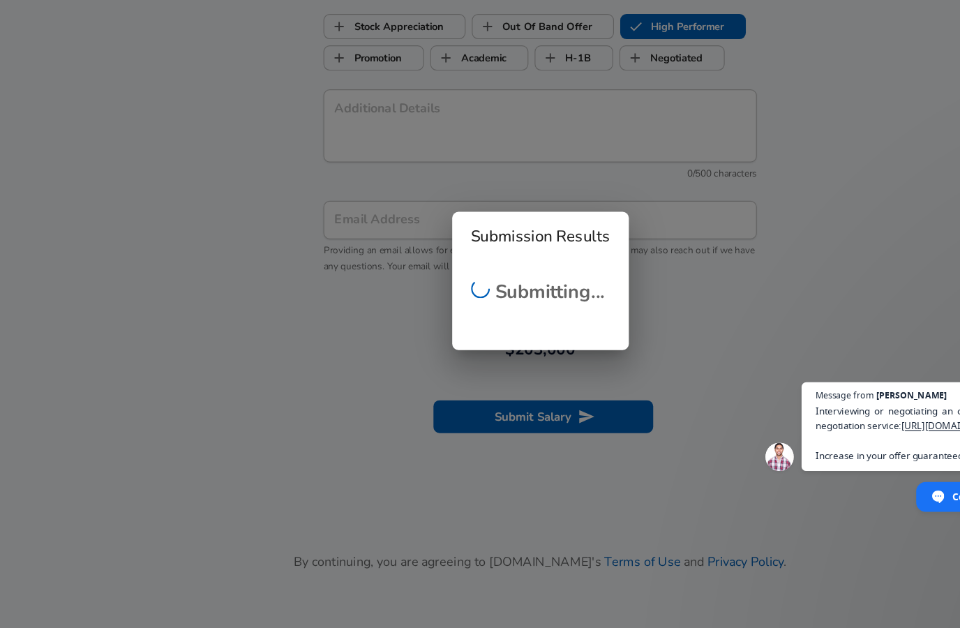
checkbox input "false"
